Goal: Navigation & Orientation: Find specific page/section

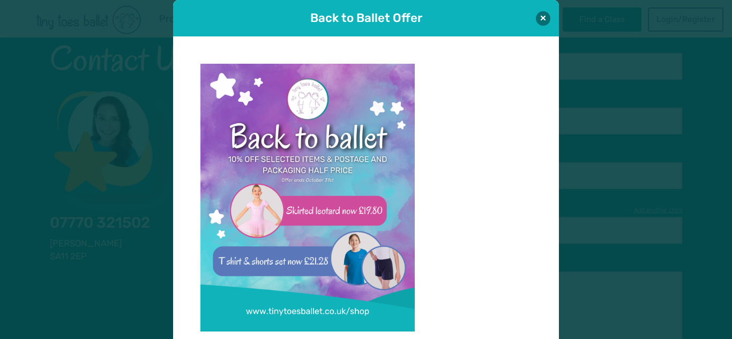
scroll to position [2116, 0]
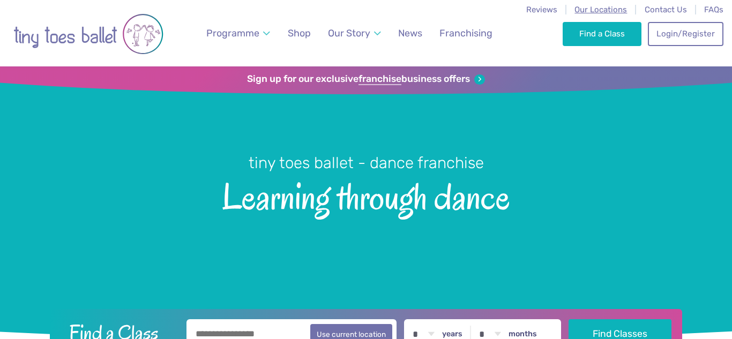
click at [584, 9] on span "Our Locations" at bounding box center [600, 10] width 53 height 10
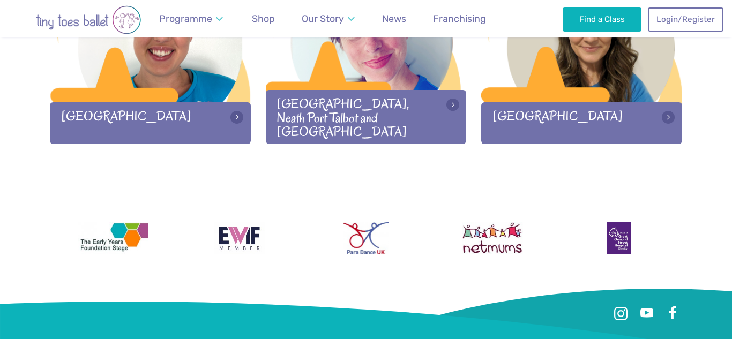
scroll to position [1587, 0]
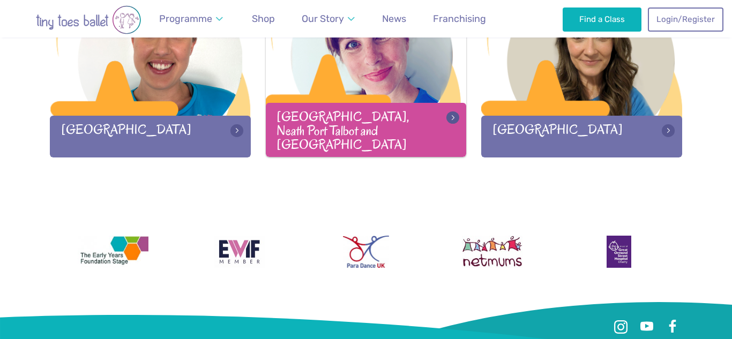
click at [398, 122] on div "[GEOGRAPHIC_DATA], Neath Port Talbot and [GEOGRAPHIC_DATA]" at bounding box center [366, 130] width 201 height 54
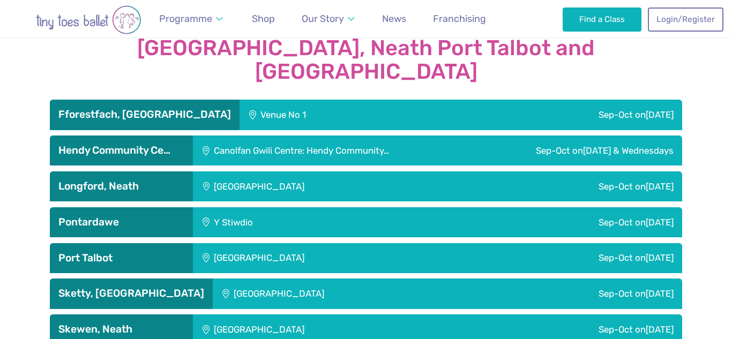
scroll to position [1799, 0]
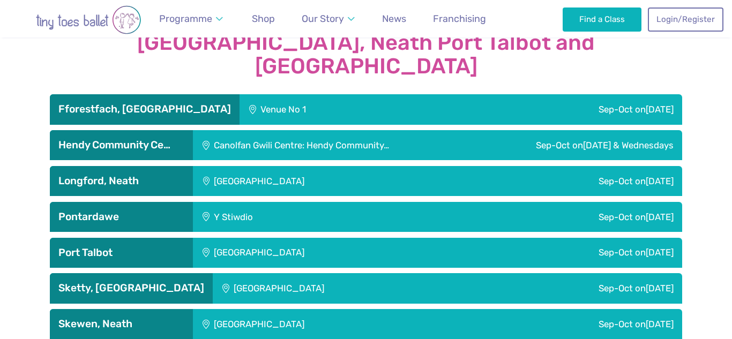
click at [180, 175] on h3 "Longford, Neath" at bounding box center [121, 181] width 126 height 13
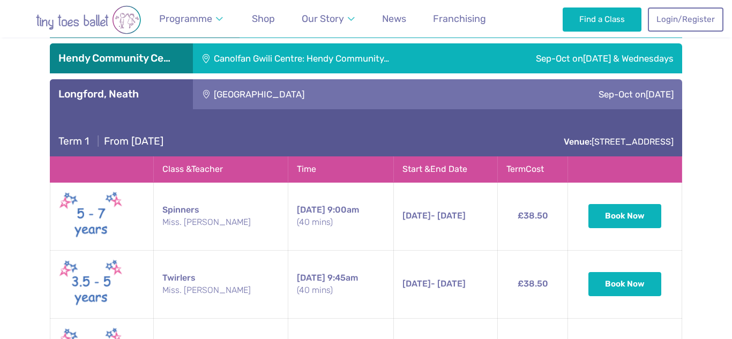
scroll to position [1885, 0]
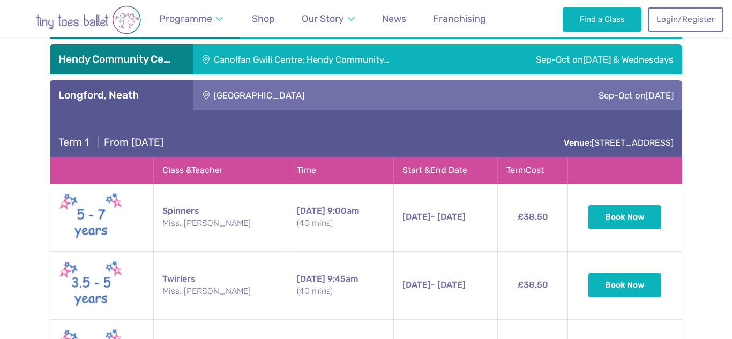
click at [162, 89] on h3 "Longford, Neath" at bounding box center [121, 95] width 126 height 13
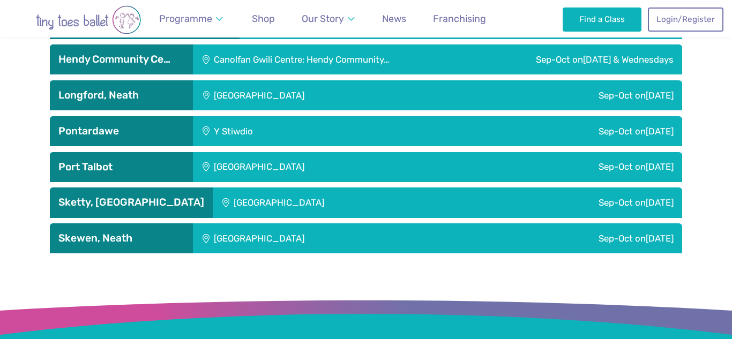
click at [158, 161] on h3 "Port Talbot" at bounding box center [121, 167] width 126 height 13
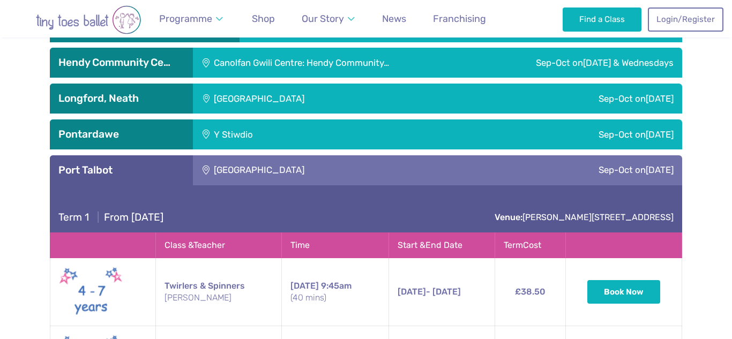
scroll to position [1865, 0]
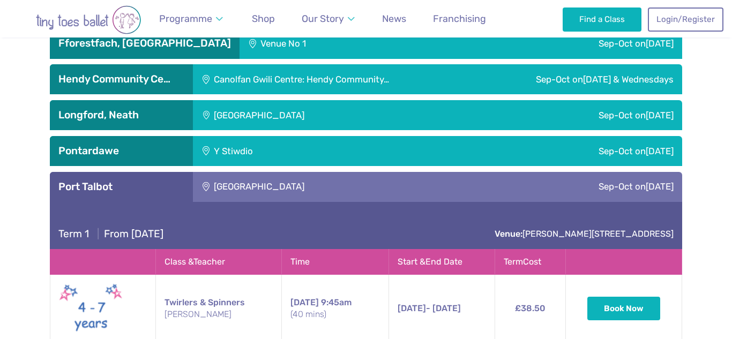
click at [156, 181] on h3 "Port Talbot" at bounding box center [121, 187] width 126 height 13
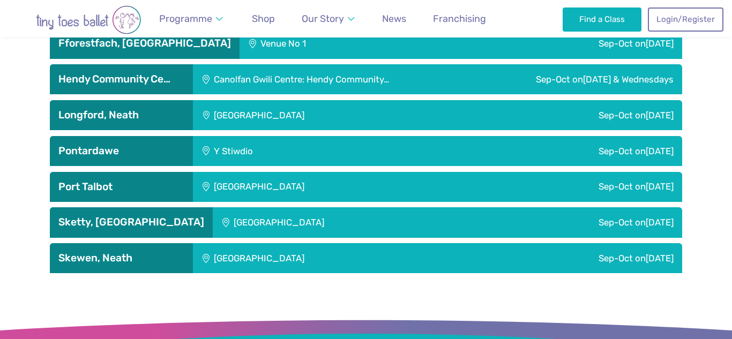
click at [155, 216] on h3 "Sketty, Swansea" at bounding box center [131, 222] width 146 height 13
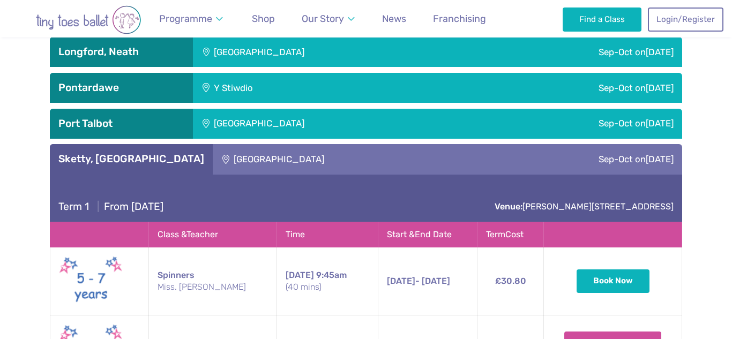
scroll to position [1926, 0]
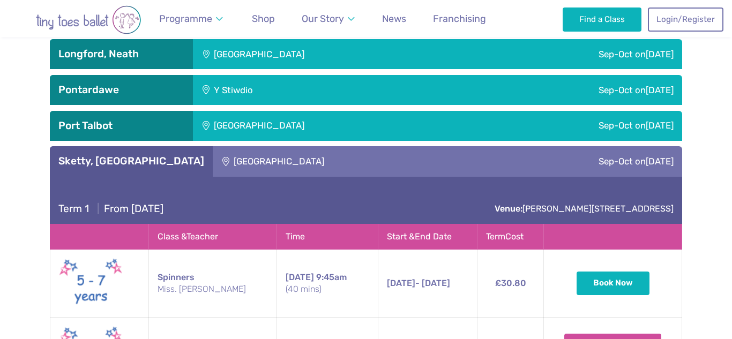
click at [169, 155] on h3 "Sketty, Swansea" at bounding box center [131, 161] width 146 height 13
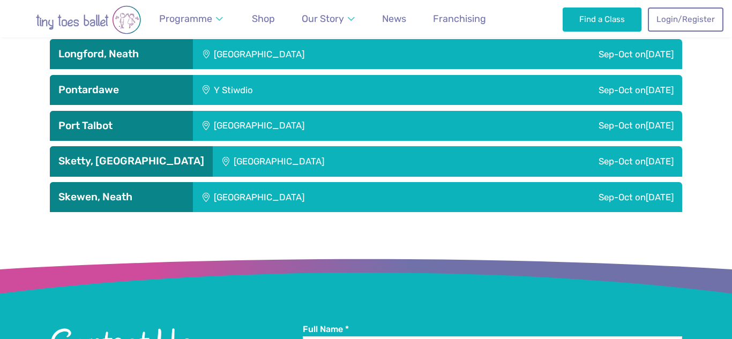
click at [182, 155] on h3 "Sketty, Swansea" at bounding box center [131, 161] width 146 height 13
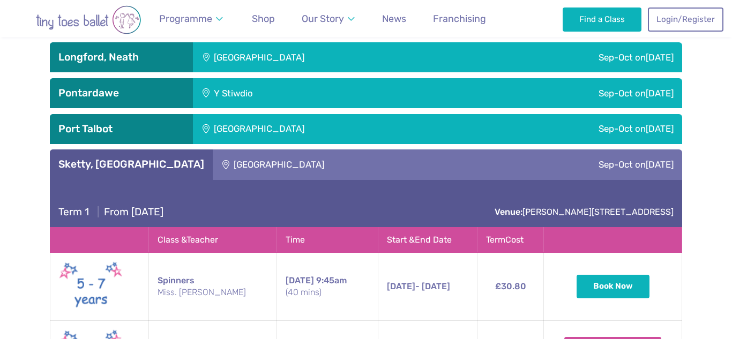
scroll to position [1919, 0]
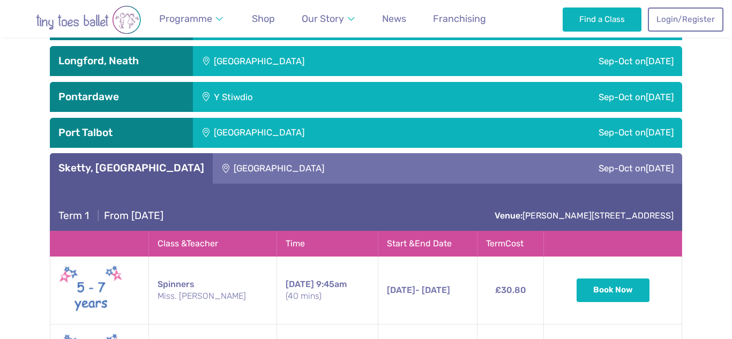
click at [118, 153] on div "Sketty, Swansea" at bounding box center [131, 168] width 163 height 30
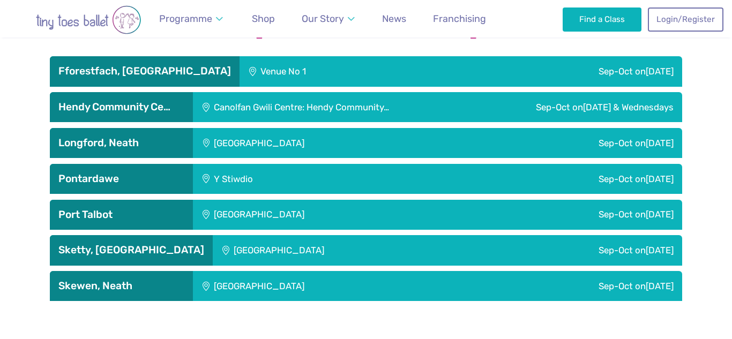
scroll to position [1836, 0]
